Goal: Task Accomplishment & Management: Manage account settings

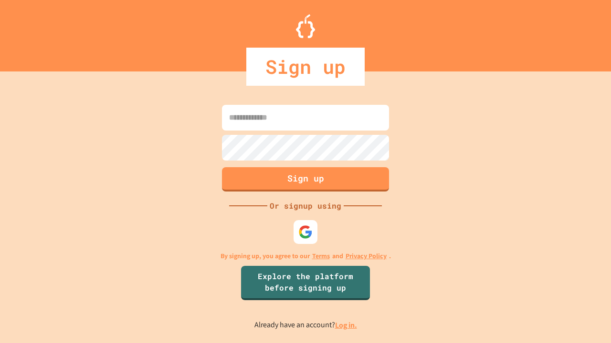
click at [346, 325] on link "Log in." at bounding box center [346, 326] width 22 height 10
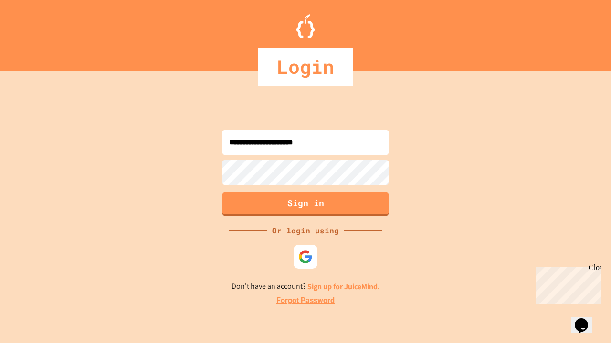
type input "**********"
